Goal: Information Seeking & Learning: Learn about a topic

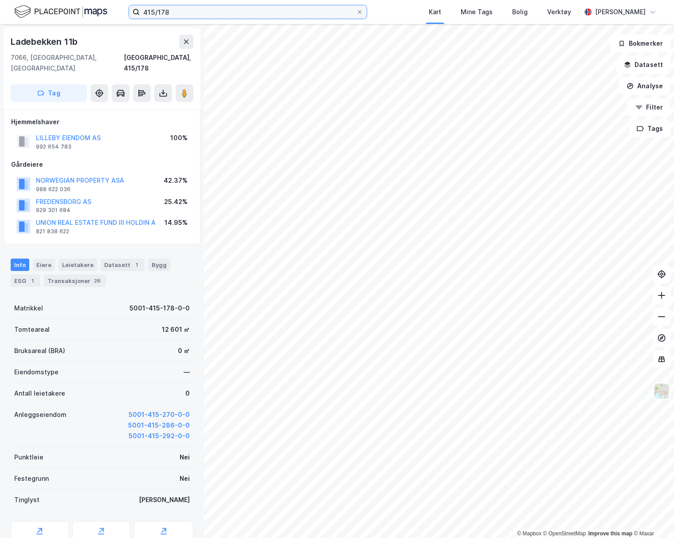
click at [205, 17] on input "415/178" at bounding box center [248, 11] width 216 height 13
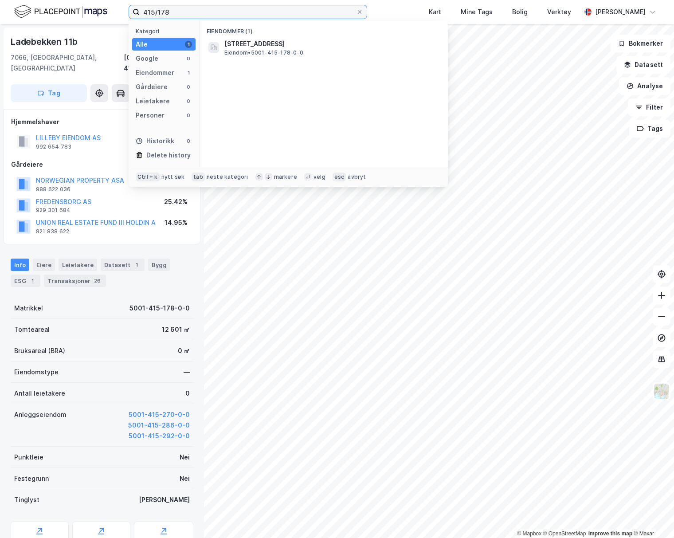
click at [205, 17] on input "415/178" at bounding box center [248, 11] width 216 height 13
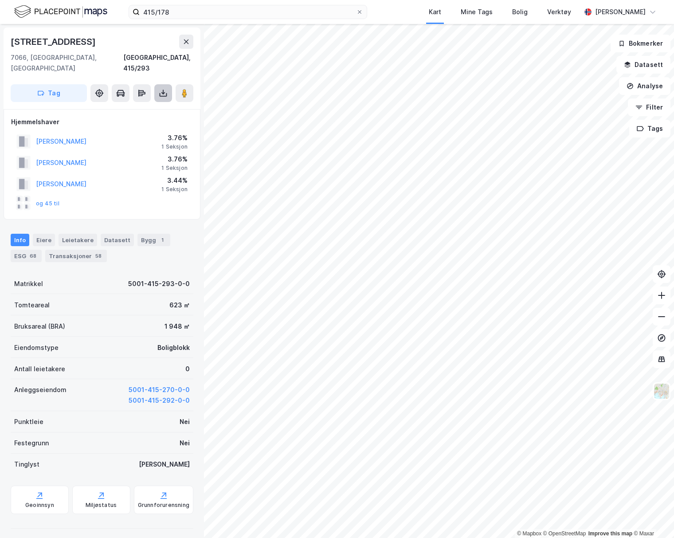
click at [159, 89] on icon at bounding box center [163, 93] width 9 height 9
click at [144, 107] on div "Last ned grunnbok" at bounding box center [119, 110] width 51 height 7
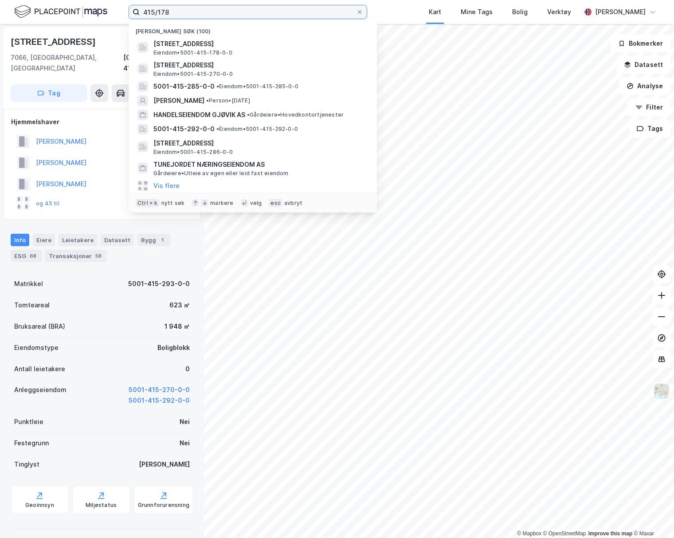
click at [181, 7] on input "415/178" at bounding box center [248, 11] width 216 height 13
click at [173, 8] on input "415/178" at bounding box center [248, 11] width 216 height 13
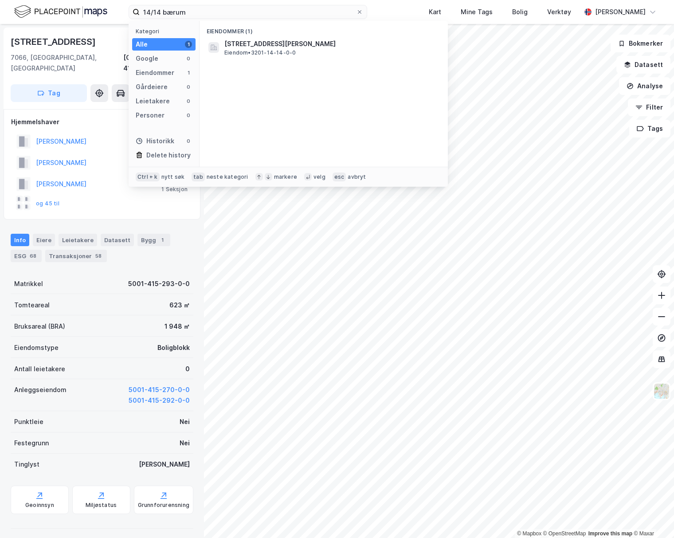
click at [261, 61] on div "Eiendommer (1) Professor Kohts vei 71, 1368, STABEKK, BÆRUM Eiendom • 3201-14-1…" at bounding box center [323, 94] width 248 height 146
click at [265, 57] on div "Professor Kohts vei 71, 1368, STABEKK, BÆRUM Eiendom • 3201-14-14-0-0" at bounding box center [324, 47] width 234 height 21
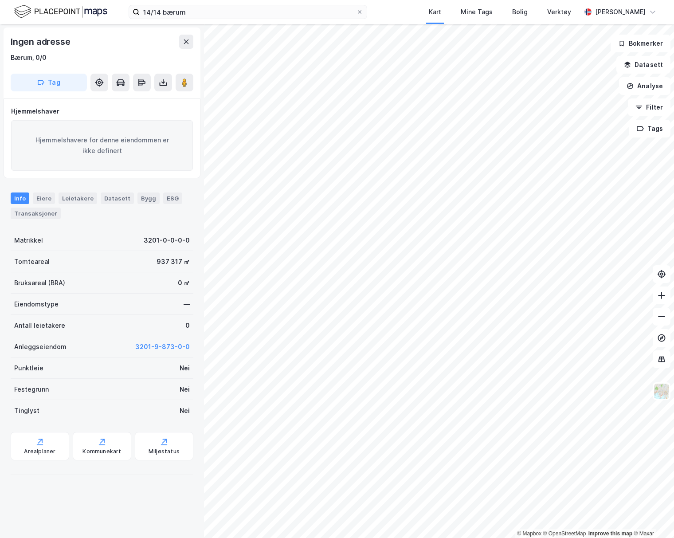
click at [117, 396] on div "© Mapbox © OpenStreetMap Improve this map © Maxar Ingen adresse Bærum, 0/0 Tag …" at bounding box center [337, 281] width 674 height 514
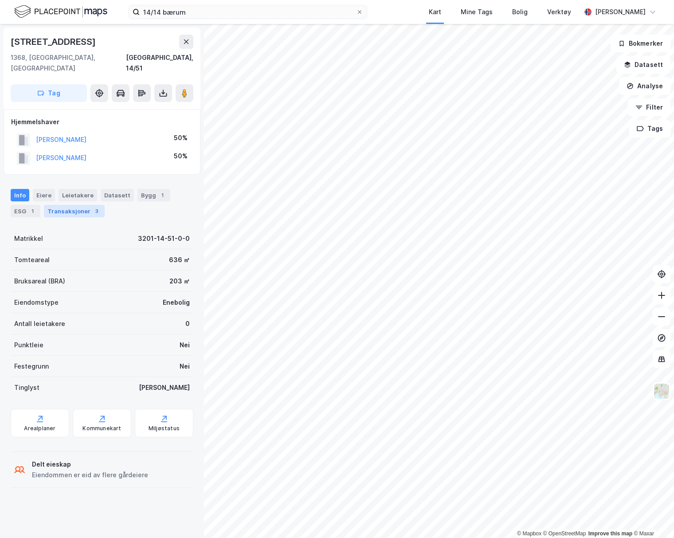
click at [99, 205] on div "Transaksjoner 3" at bounding box center [74, 211] width 61 height 12
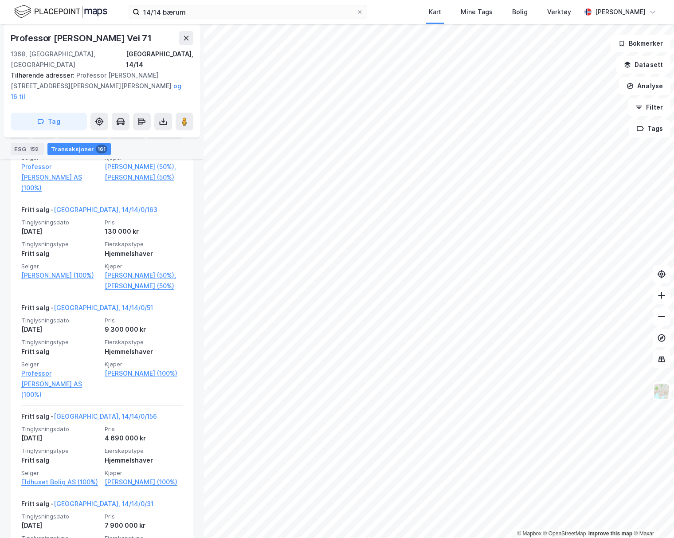
scroll to position [975, 0]
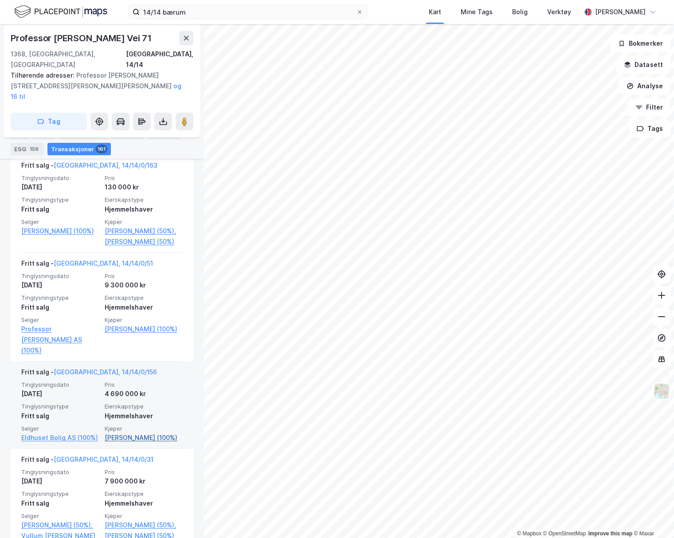
click at [153, 432] on link "Harrfeldt Eline Lund (100%)" at bounding box center [144, 437] width 78 height 11
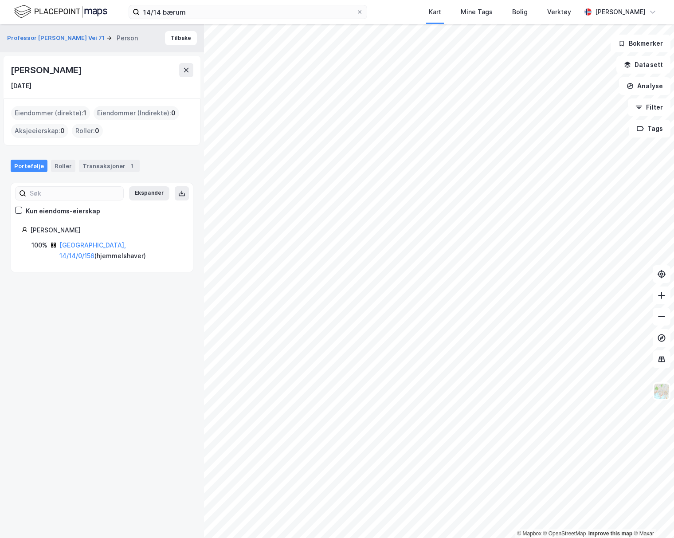
drag, startPoint x: 92, startPoint y: 230, endPoint x: 31, endPoint y: 228, distance: 60.3
click at [31, 228] on div "Harrfeldt Eline Lund" at bounding box center [106, 230] width 152 height 11
copy div "Harrfeldt Eline Lund"
click at [75, 297] on div "Professor Kohts Vei 71 Person Tilbake Eline Lund Harrfeldt 5. mars 2001 Eiendom…" at bounding box center [102, 281] width 204 height 514
click at [106, 246] on link "Bærum, 14/14/0/156" at bounding box center [92, 250] width 66 height 18
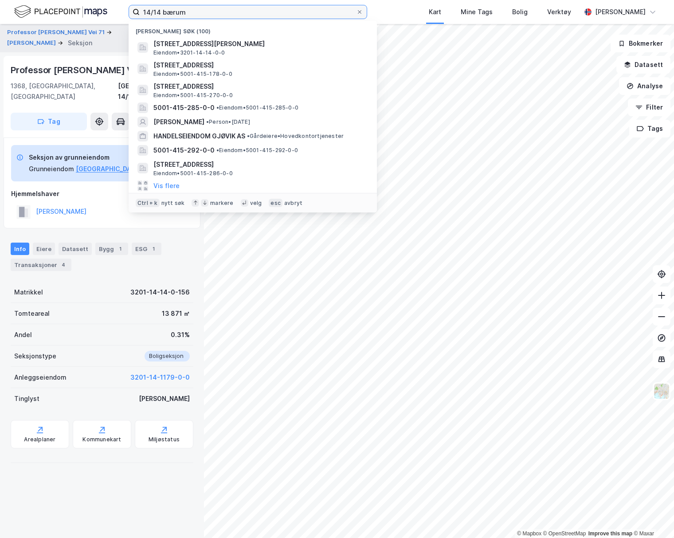
click at [185, 12] on input "14/14 bærum" at bounding box center [248, 11] width 216 height 13
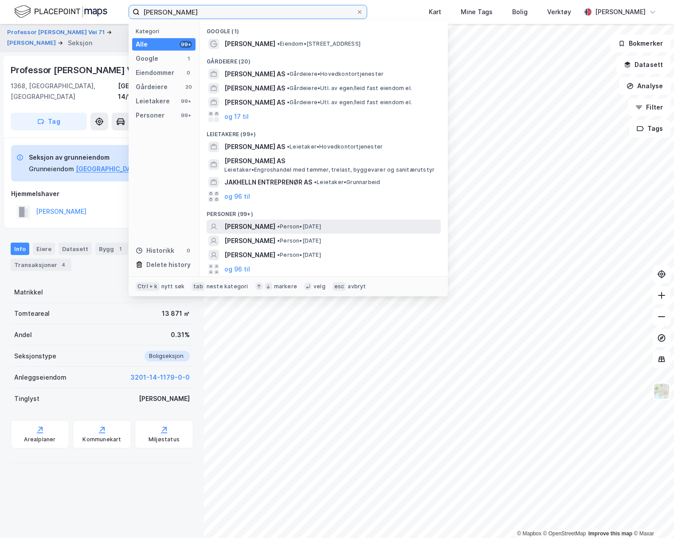
type input "caroline jakhelln"
click at [275, 227] on span "[PERSON_NAME]" at bounding box center [249, 226] width 51 height 11
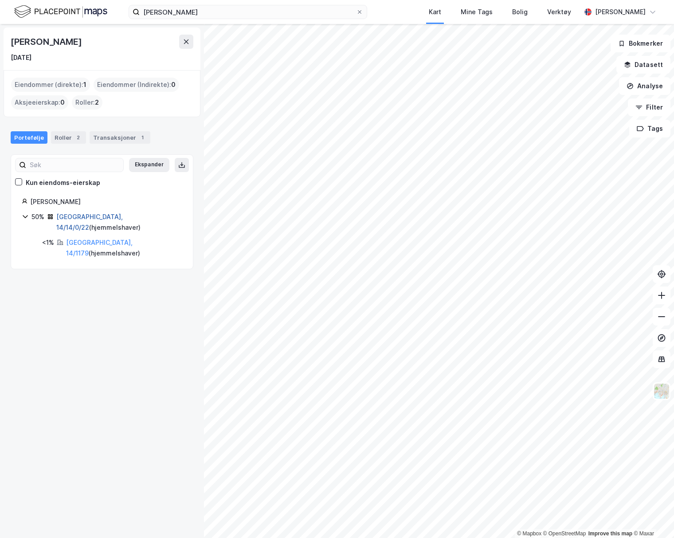
click at [107, 214] on link "Bærum, 14/14/0/22" at bounding box center [89, 222] width 66 height 18
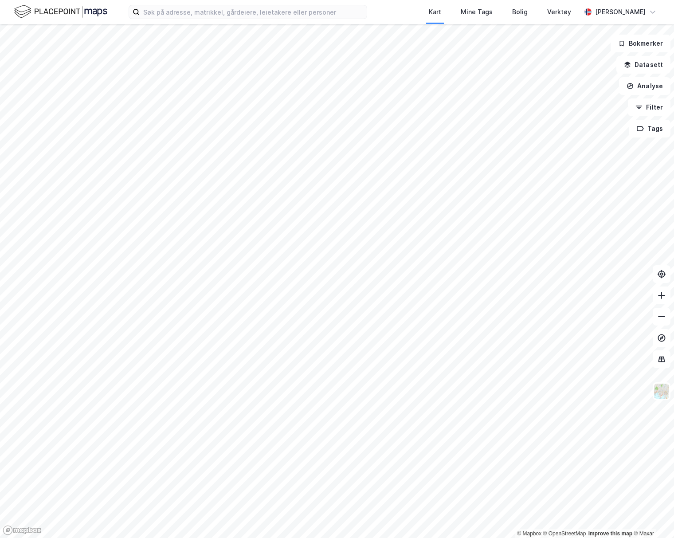
click at [101, 9] on img at bounding box center [60, 12] width 93 height 16
click at [180, 13] on input at bounding box center [253, 11] width 227 height 13
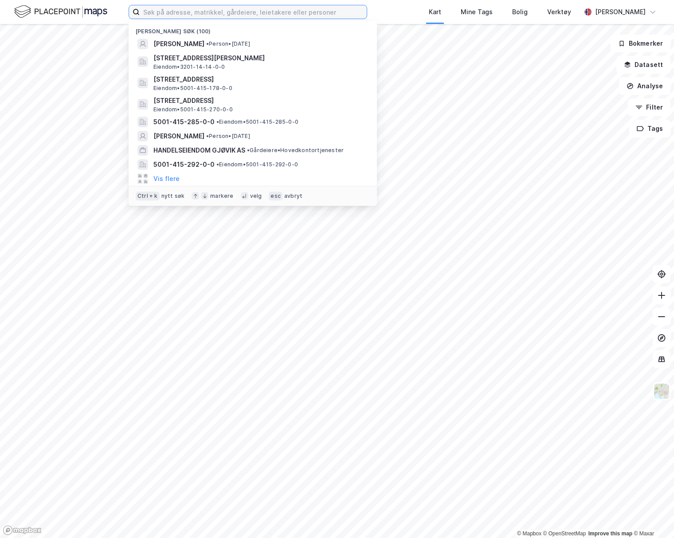
paste input "[PERSON_NAME]"
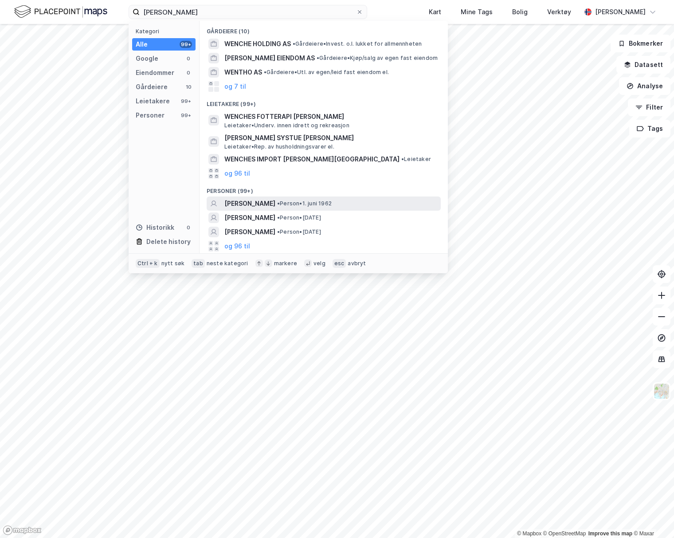
click at [318, 203] on span "• Person • [DATE]" at bounding box center [304, 203] width 55 height 7
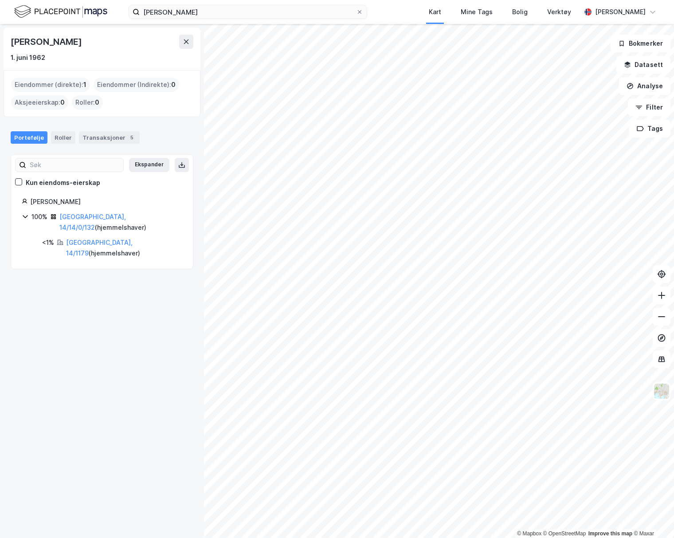
click at [196, 22] on div "[PERSON_NAME] Kart Mine Tags Bolig Verktøy [PERSON_NAME]" at bounding box center [337, 12] width 674 height 24
click at [200, 16] on input "[PERSON_NAME]" at bounding box center [248, 11] width 216 height 13
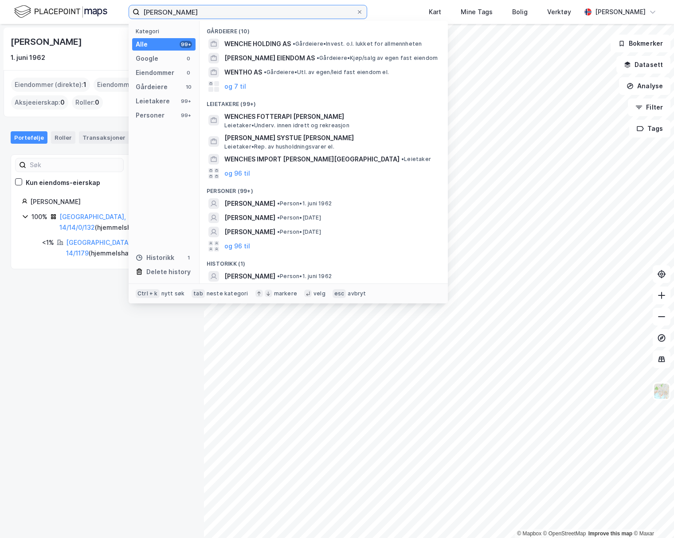
click at [200, 16] on input "[PERSON_NAME]" at bounding box center [248, 11] width 216 height 13
paste input "[PERSON_NAME]"
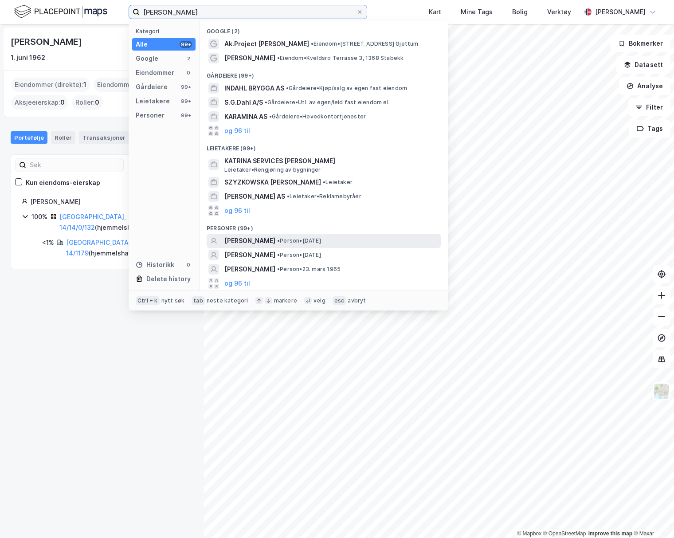
type input "[PERSON_NAME]"
click at [280, 242] on span "•" at bounding box center [278, 240] width 3 height 7
